Goal: Task Accomplishment & Management: Complete application form

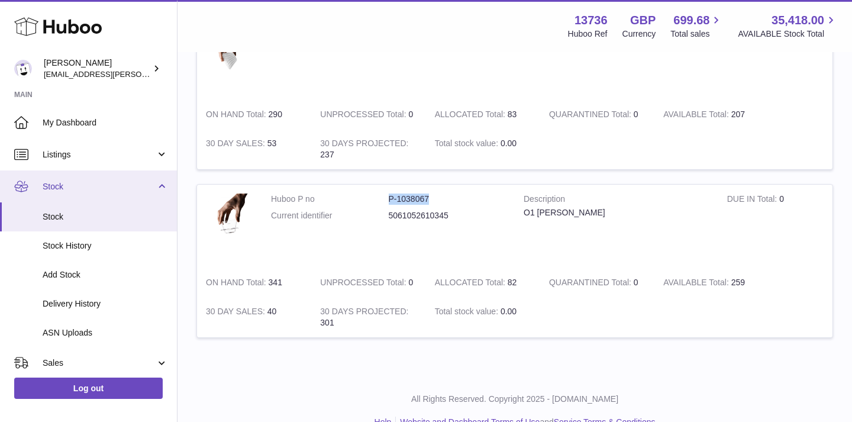
click at [55, 188] on span "Stock" at bounding box center [99, 186] width 113 height 11
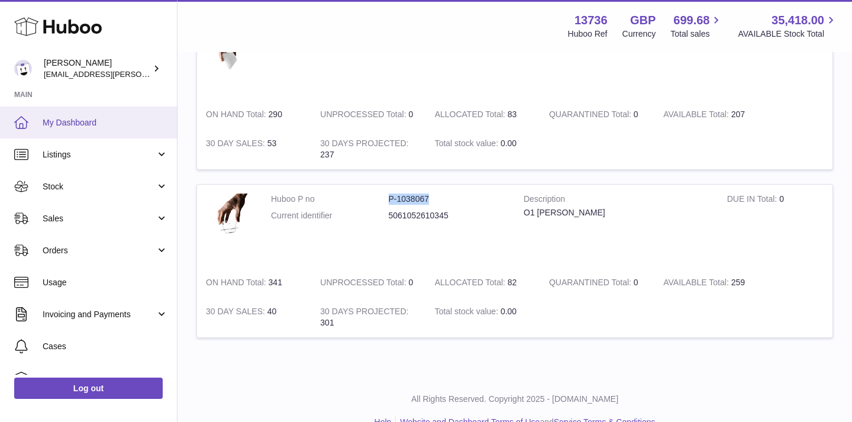
click at [93, 121] on span "My Dashboard" at bounding box center [105, 122] width 125 height 11
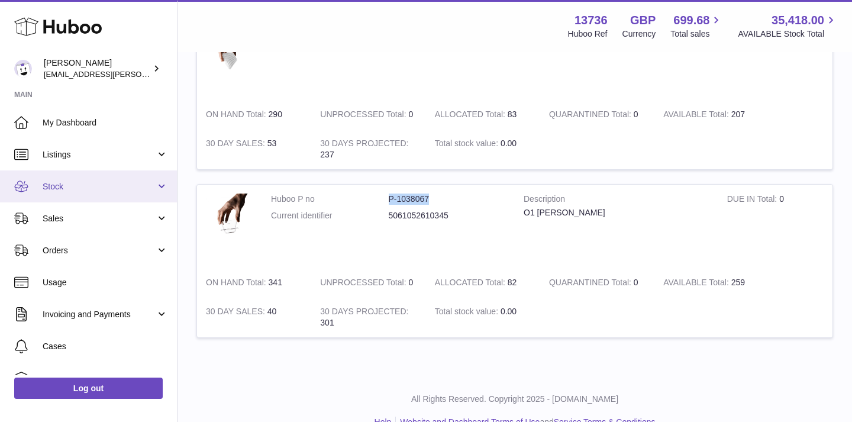
click at [58, 190] on span "Stock" at bounding box center [99, 186] width 113 height 11
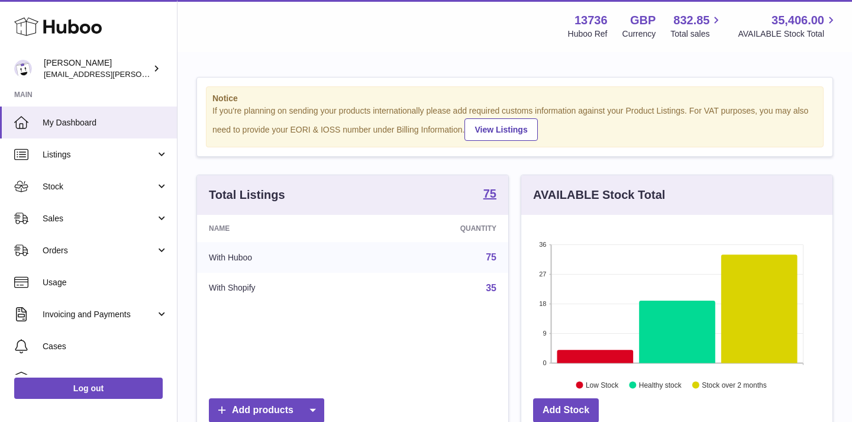
scroll to position [185, 311]
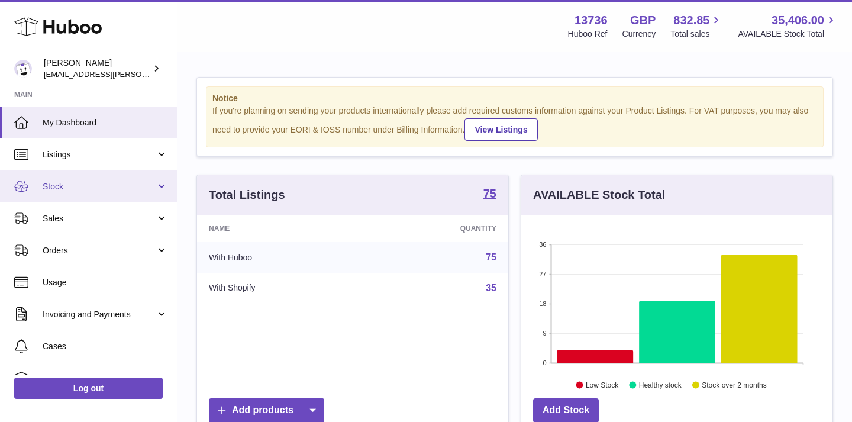
click at [90, 183] on span "Stock" at bounding box center [99, 186] width 113 height 11
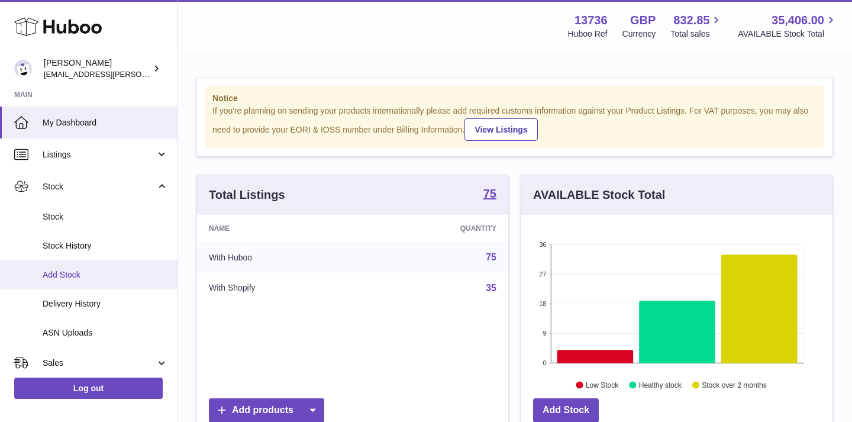
click at [63, 272] on span "Add Stock" at bounding box center [105, 274] width 125 height 11
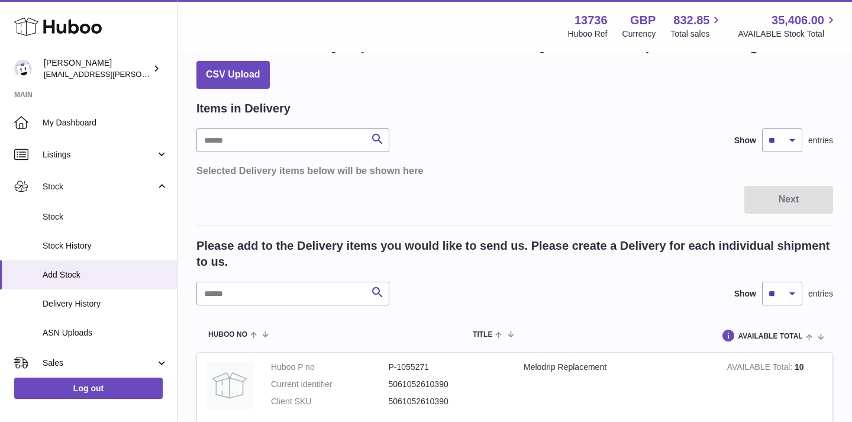
scroll to position [51, 0]
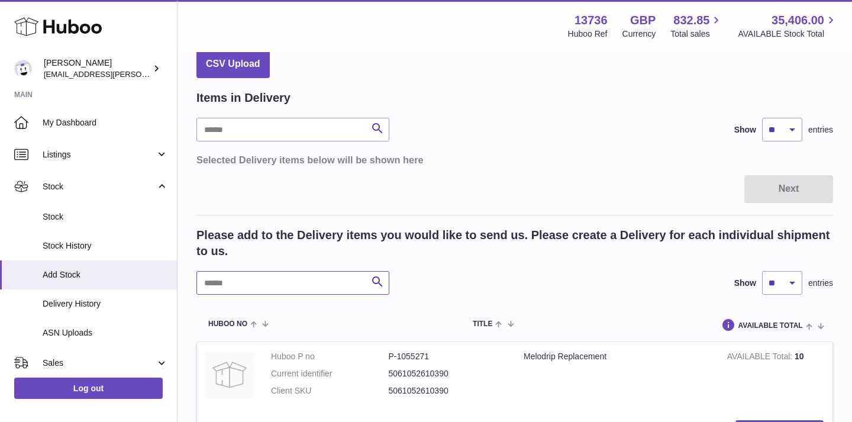
click at [287, 278] on input "text" at bounding box center [292, 283] width 193 height 24
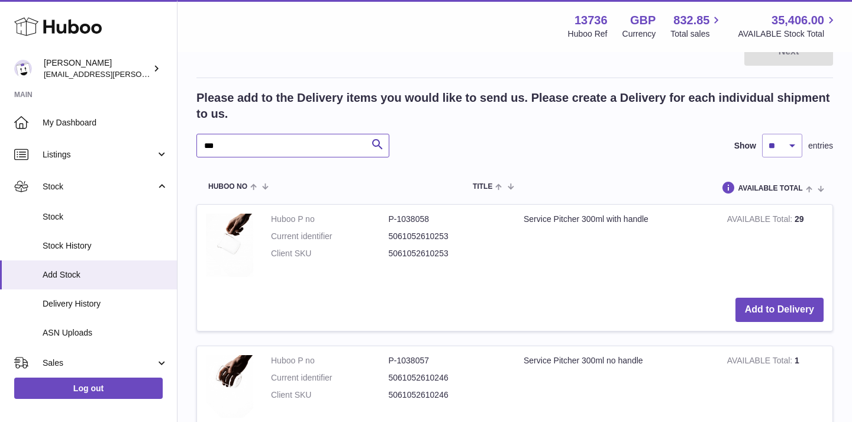
scroll to position [270, 0]
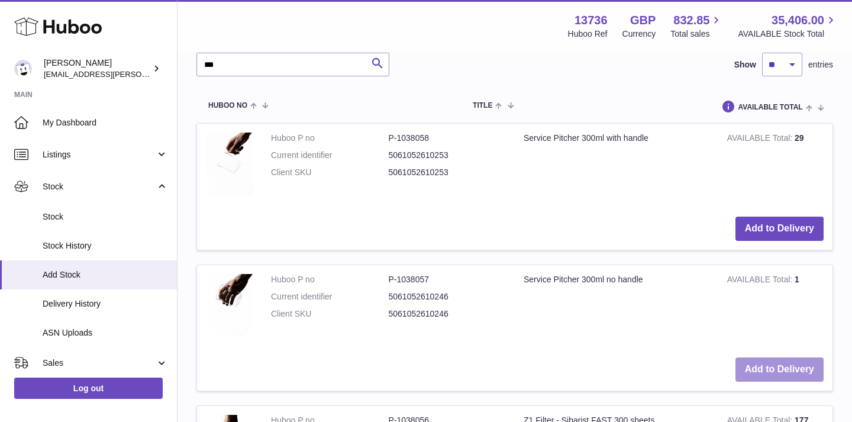
click at [756, 366] on button "Add to Delivery" at bounding box center [779, 369] width 88 height 24
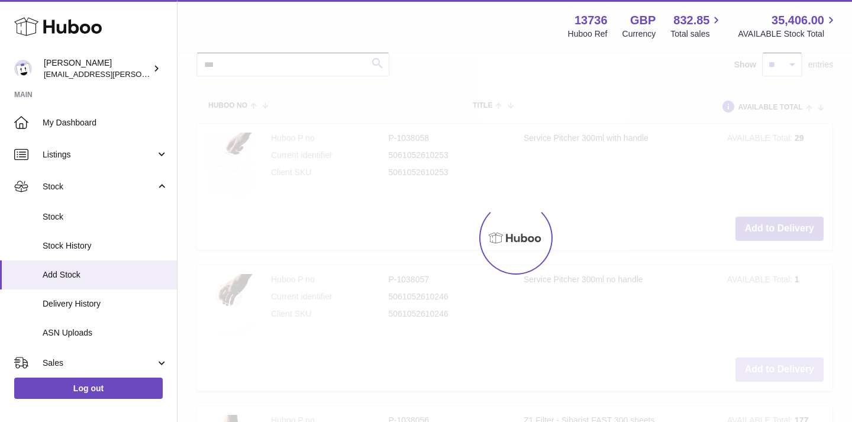
scroll to position [431, 0]
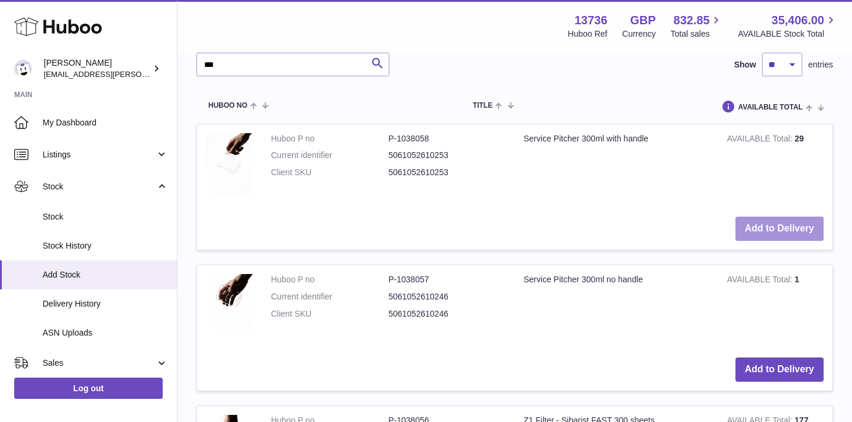
click at [761, 228] on button "Add to Delivery" at bounding box center [779, 229] width 88 height 24
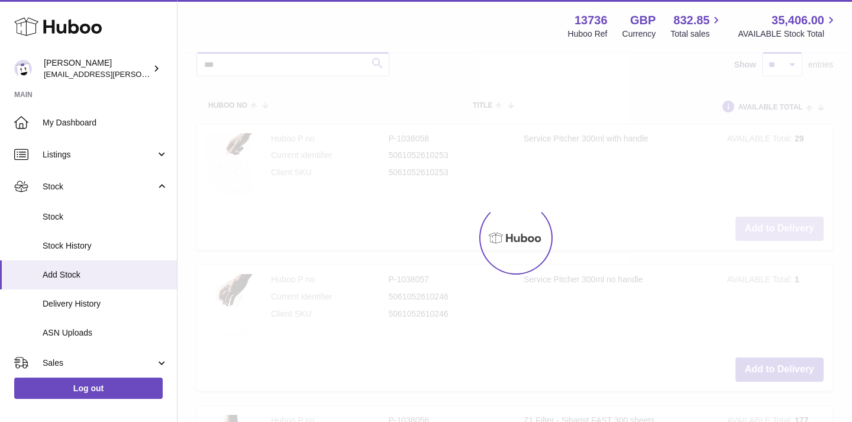
scroll to position [571, 0]
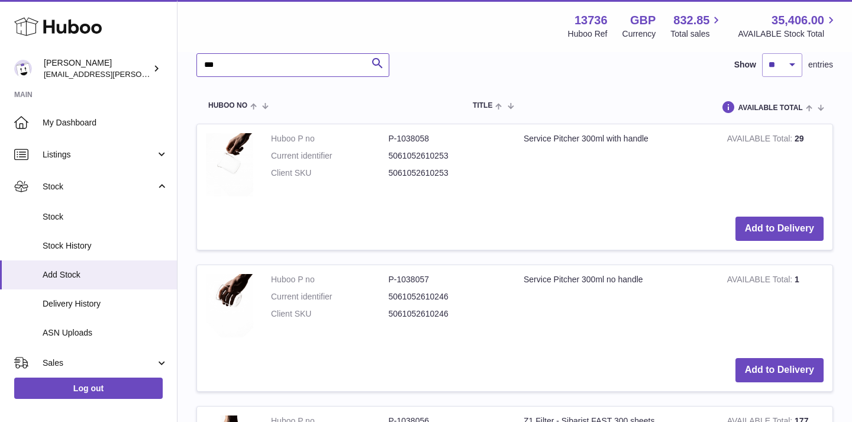
click at [308, 70] on input "***" at bounding box center [292, 65] width 193 height 24
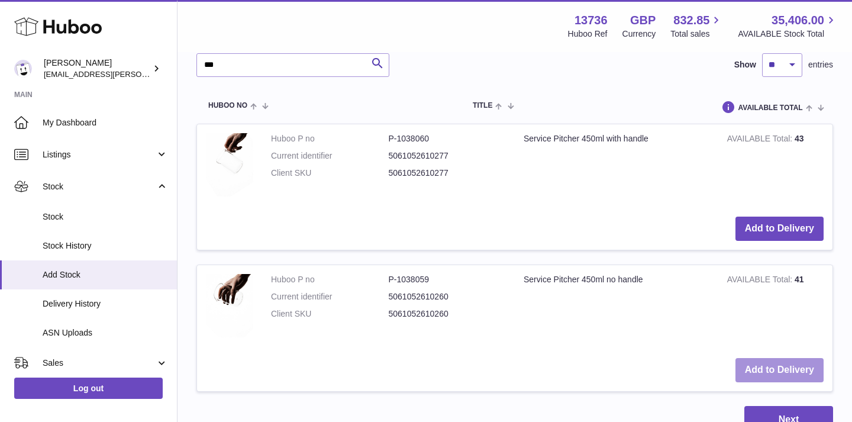
click at [763, 367] on button "Add to Delivery" at bounding box center [779, 370] width 88 height 24
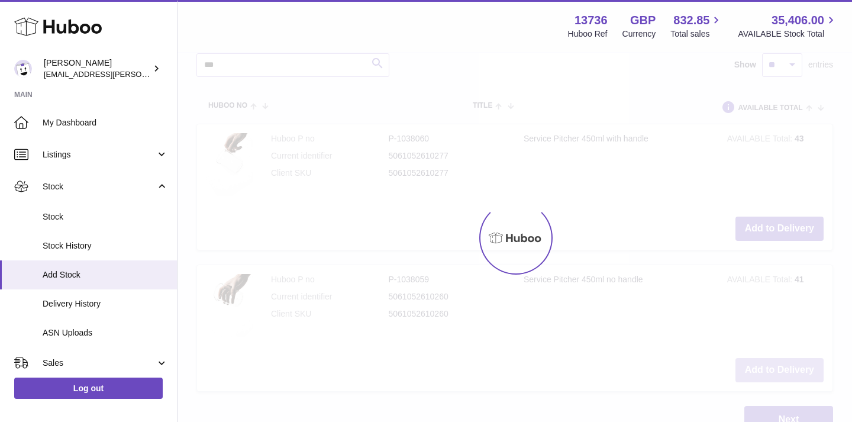
scroll to position [713, 0]
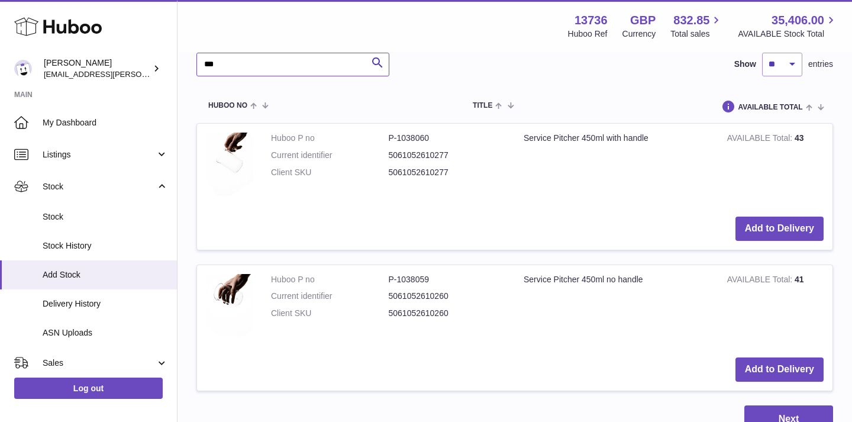
click at [217, 62] on input "***" at bounding box center [292, 65] width 193 height 24
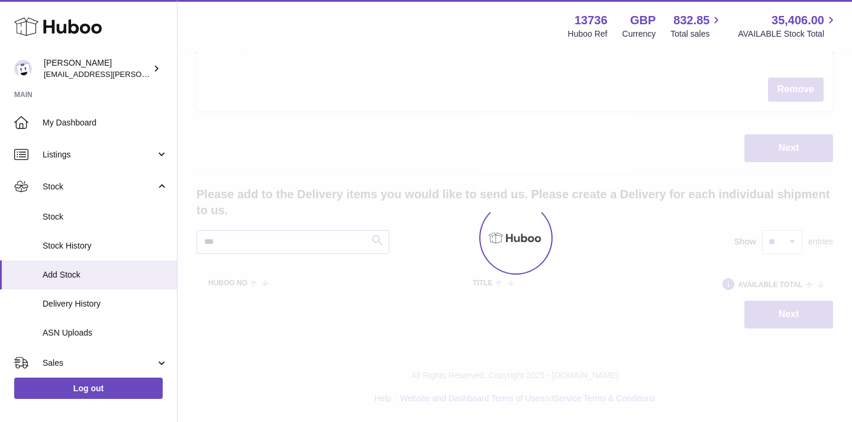
scroll to position [677, 0]
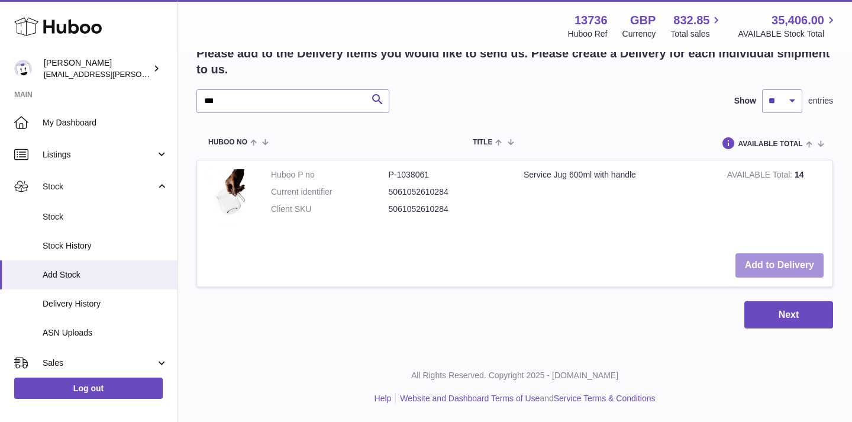
click at [768, 263] on button "Add to Delivery" at bounding box center [779, 265] width 88 height 24
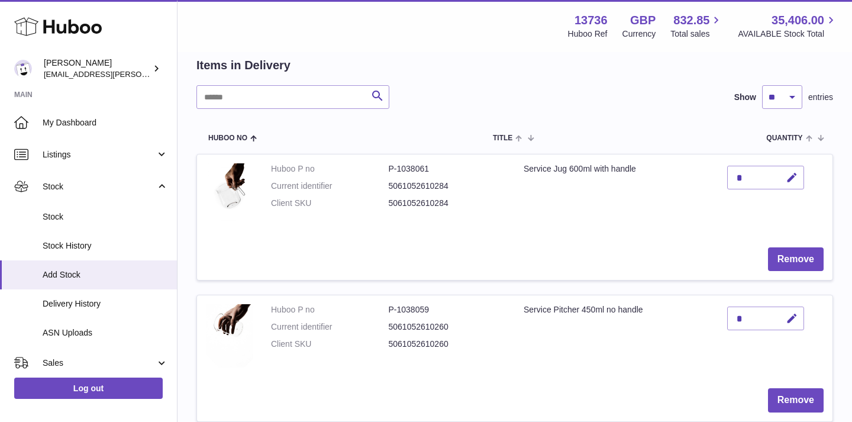
scroll to position [0, 0]
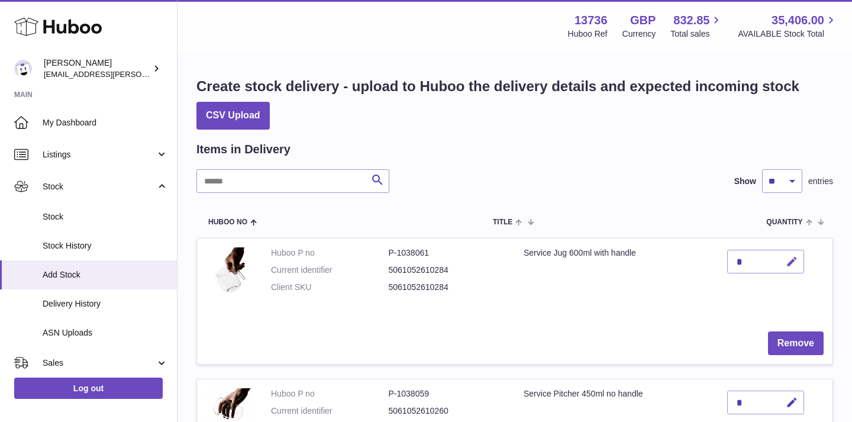
click at [793, 261] on icon "button" at bounding box center [792, 262] width 12 height 12
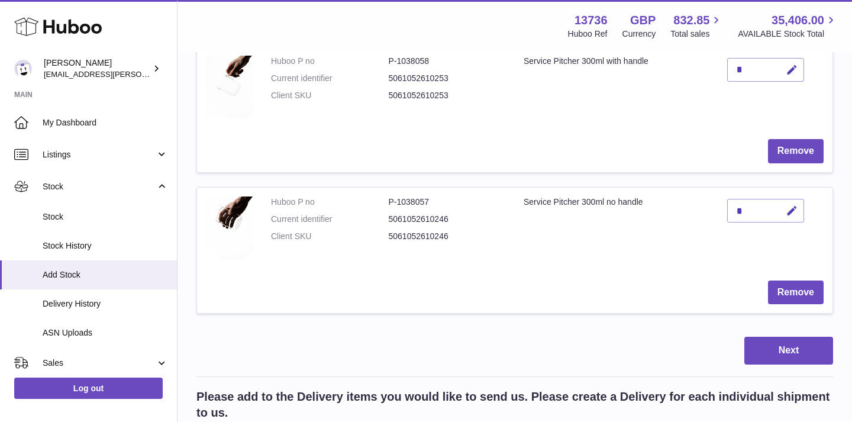
scroll to position [734, 0]
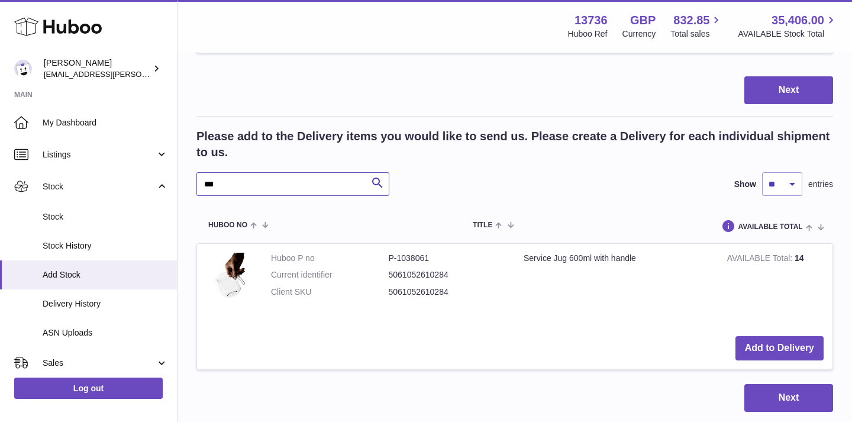
click at [298, 186] on input "***" at bounding box center [292, 184] width 193 height 24
type input "***"
click at [765, 354] on button "Add to Delivery" at bounding box center [779, 348] width 88 height 24
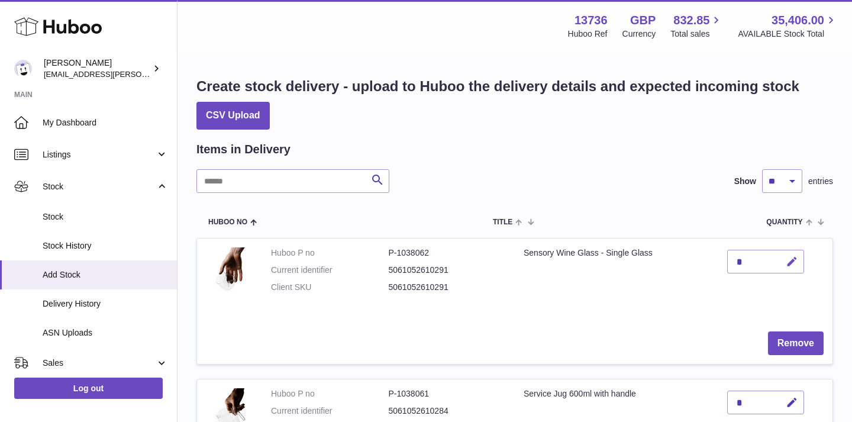
click at [787, 259] on icon "button" at bounding box center [792, 262] width 12 height 12
type input "***"
click at [673, 305] on td "Sensory Wine Glass - Single Glass" at bounding box center [616, 280] width 203 height 84
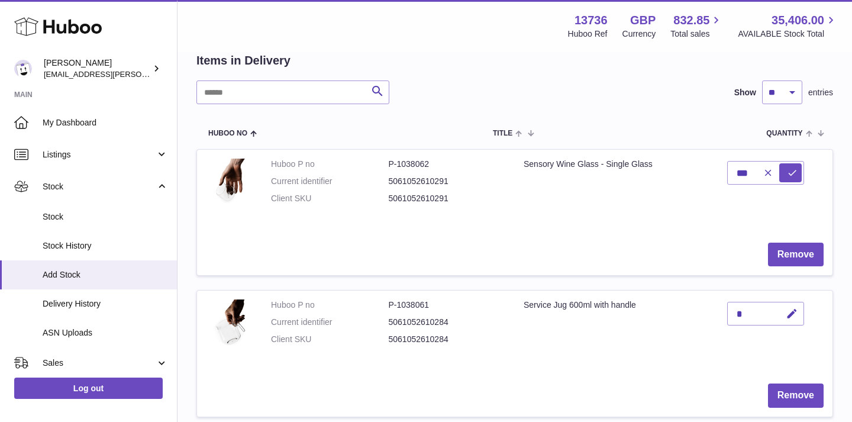
scroll to position [92, 0]
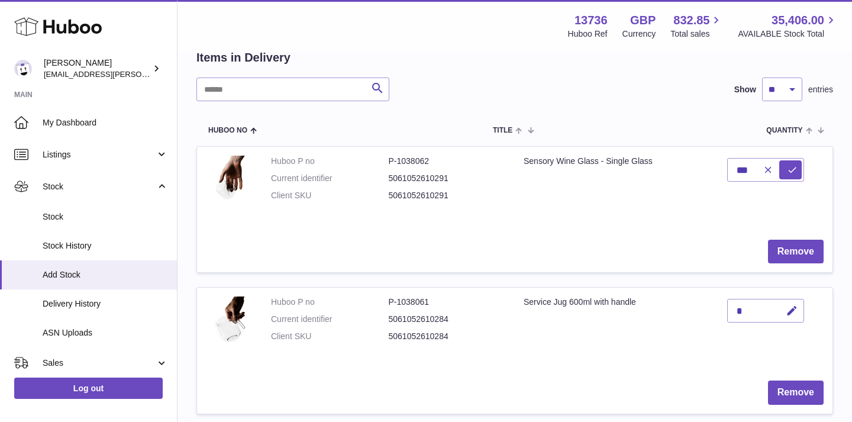
click at [760, 316] on div "*" at bounding box center [765, 311] width 77 height 24
click at [785, 315] on button "button" at bounding box center [790, 311] width 28 height 24
drag, startPoint x: 745, startPoint y: 310, endPoint x: 732, endPoint y: 310, distance: 12.4
click at [732, 310] on input "*" at bounding box center [765, 311] width 77 height 24
type input "**"
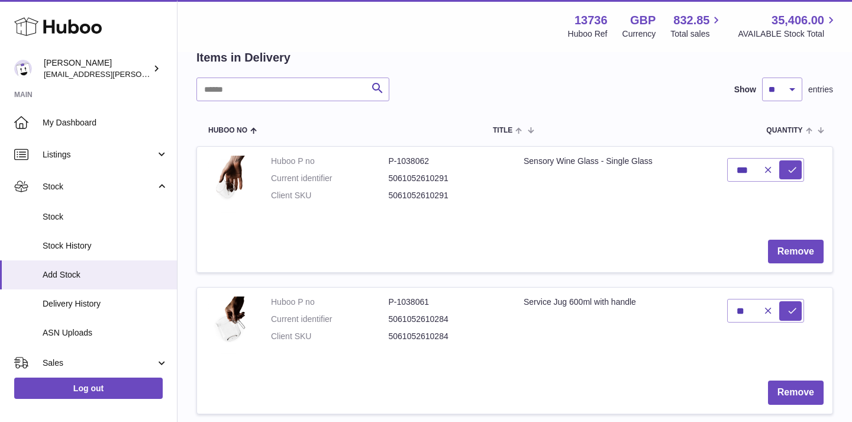
click at [673, 319] on td "Service Jug 600ml with handle" at bounding box center [616, 329] width 203 height 84
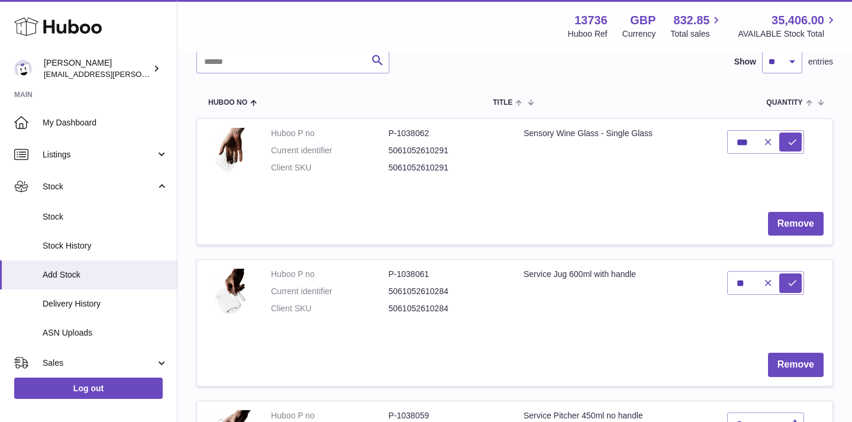
scroll to position [126, 0]
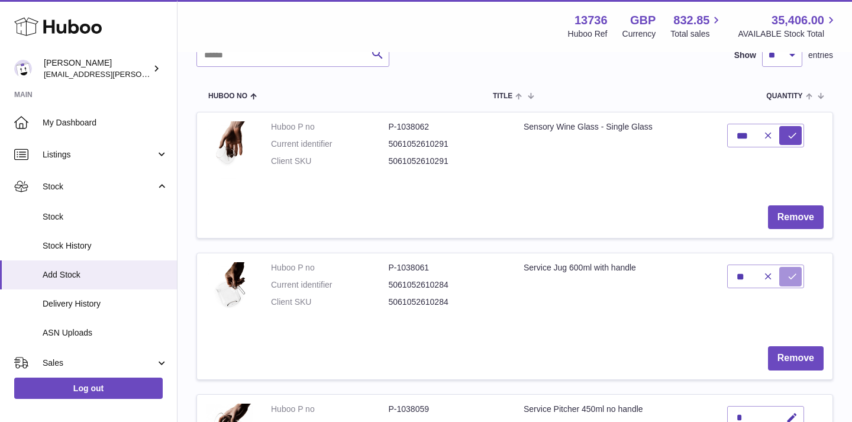
click at [796, 280] on icon "submit" at bounding box center [792, 276] width 11 height 11
click at [787, 139] on icon "button" at bounding box center [792, 136] width 12 height 12
type input "***"
click at [787, 136] on icon "submit" at bounding box center [792, 135] width 11 height 11
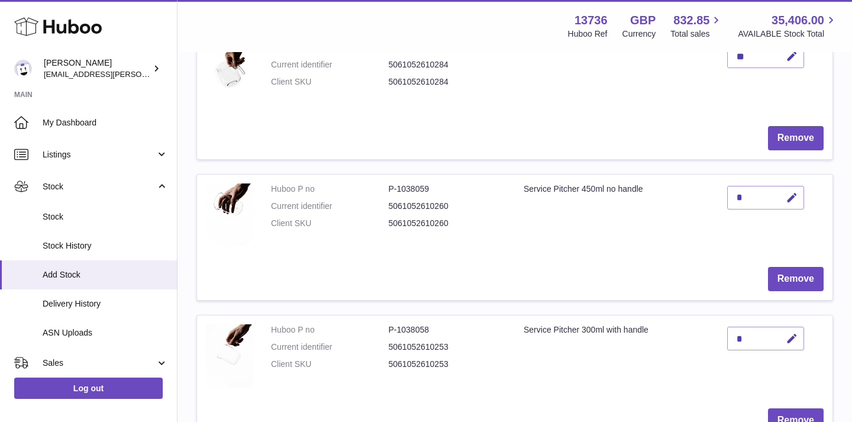
scroll to position [351, 0]
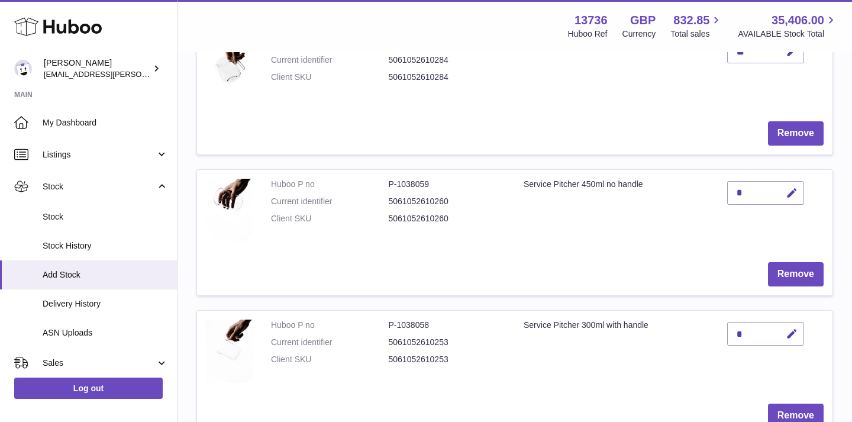
click at [734, 192] on div "*" at bounding box center [765, 193] width 77 height 24
drag, startPoint x: 735, startPoint y: 192, endPoint x: 755, endPoint y: 192, distance: 20.7
click at [755, 192] on div "*" at bounding box center [765, 193] width 77 height 24
click at [764, 193] on div "*" at bounding box center [765, 193] width 77 height 24
click at [790, 191] on icon "button" at bounding box center [792, 193] width 12 height 12
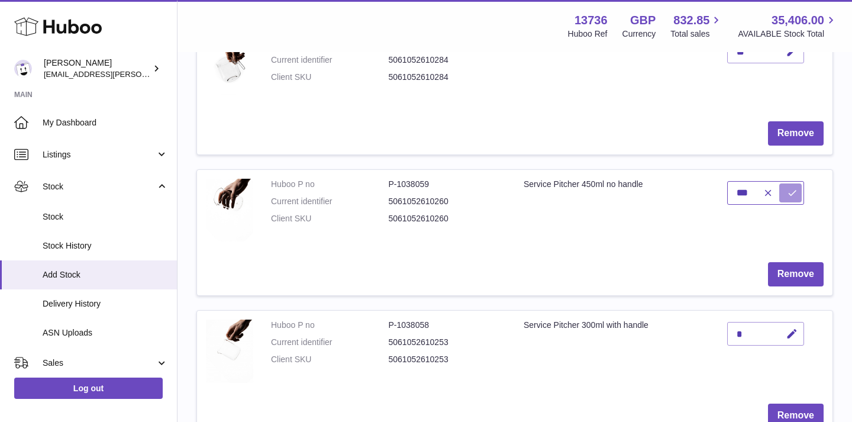
type input "***"
click at [783, 198] on button "submit" at bounding box center [790, 192] width 22 height 19
click at [790, 335] on icon "button" at bounding box center [792, 334] width 12 height 12
type input "**"
click at [790, 337] on icon "submit" at bounding box center [792, 333] width 11 height 11
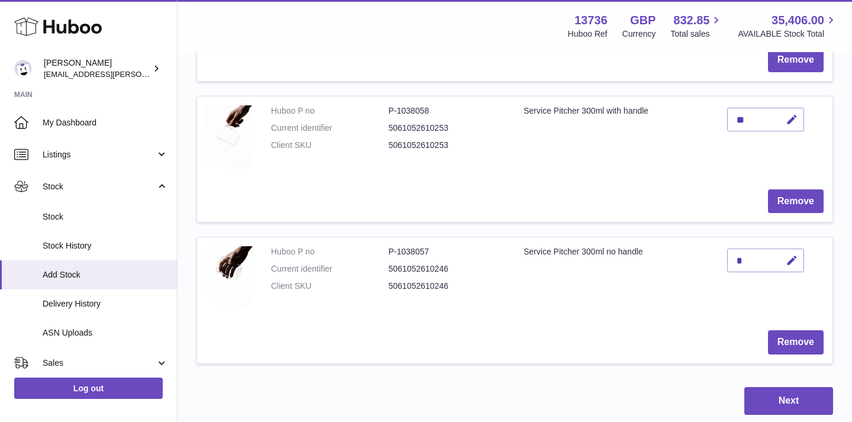
scroll to position [571, 0]
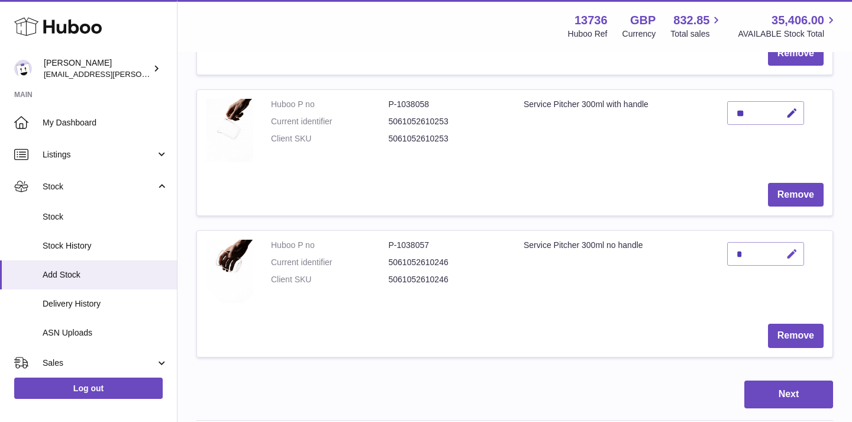
click at [789, 256] on icon "button" at bounding box center [792, 254] width 12 height 12
drag, startPoint x: 745, startPoint y: 251, endPoint x: 732, endPoint y: 251, distance: 13.6
click at [732, 251] on input "*" at bounding box center [765, 254] width 77 height 24
type input "***"
click at [792, 252] on icon "submit" at bounding box center [792, 253] width 11 height 11
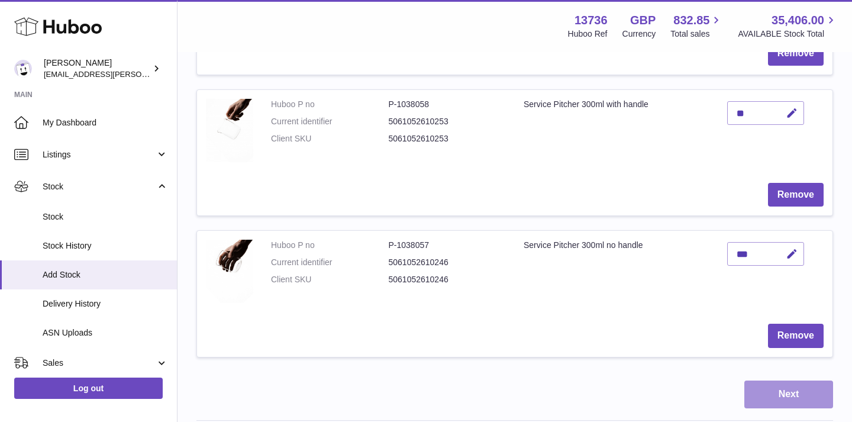
click at [789, 400] on button "Next" at bounding box center [788, 394] width 89 height 28
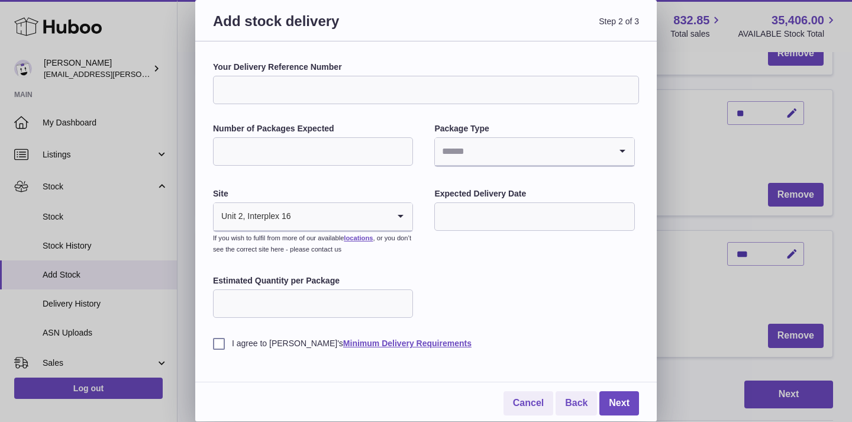
click at [272, 87] on input "Your Delivery Reference Number" at bounding box center [426, 90] width 426 height 28
type input "*"
type input "**********"
click at [245, 148] on input "Number of Packages Expected" at bounding box center [313, 151] width 200 height 28
type input "*"
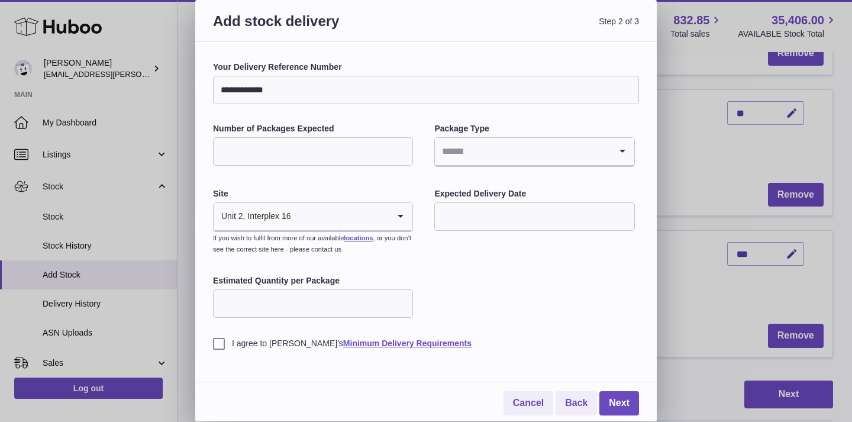
click at [499, 157] on input "Search for option" at bounding box center [522, 151] width 175 height 27
click at [463, 230] on li "Boxes" at bounding box center [534, 231] width 198 height 24
click at [490, 217] on input "text" at bounding box center [534, 216] width 200 height 28
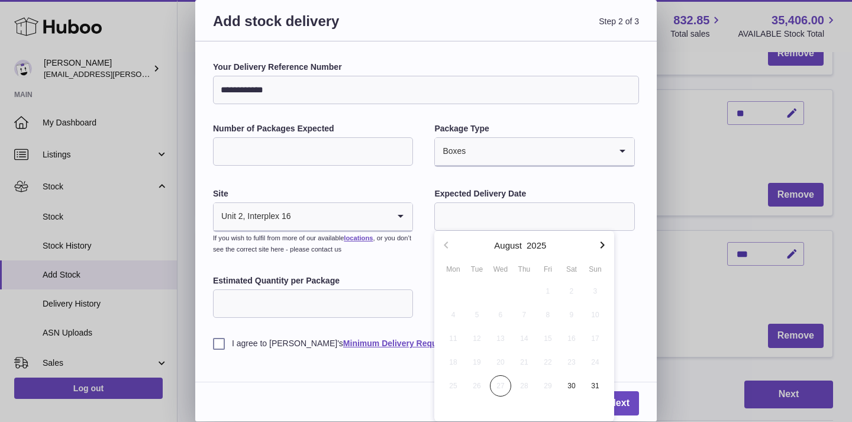
click at [602, 250] on icon "button" at bounding box center [602, 245] width 14 height 14
click at [457, 360] on span "22" at bounding box center [452, 361] width 21 height 21
type input "**********"
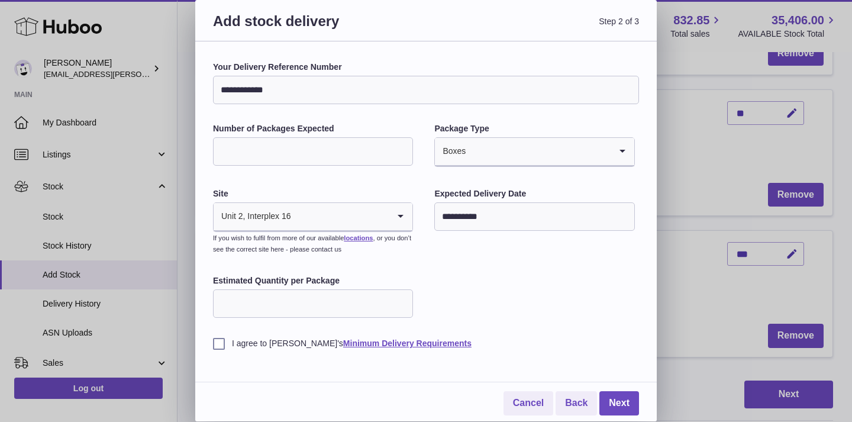
click at [290, 314] on input "Estimated Quantity per Package" at bounding box center [313, 303] width 200 height 28
type input "**"
click at [222, 345] on label "I agree to Huboo's Minimum Delivery Requirements" at bounding box center [426, 343] width 426 height 11
click at [621, 397] on link "Next" at bounding box center [619, 403] width 40 height 24
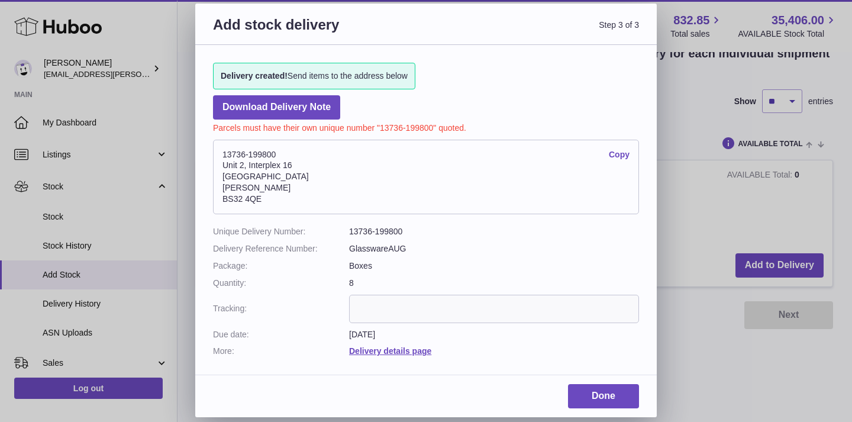
scroll to position [234, 0]
drag, startPoint x: 222, startPoint y: 147, endPoint x: 269, endPoint y: 196, distance: 67.8
click at [269, 196] on address "13736-199800 Copy Unit 2, Interplex 16 Ash Ridge Road Bradley Stoke BS32 4QE" at bounding box center [426, 177] width 426 height 75
copy address "13736-199800 Copy Unit 2, Interplex 16 Ash Ridge Road Bradley Stoke BS32 4QE"
click at [302, 106] on link "Download Delivery Note" at bounding box center [276, 107] width 127 height 24
